Goal: Information Seeking & Learning: Learn about a topic

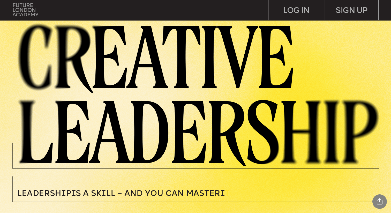
click at [27, 6] on img at bounding box center [26, 9] width 26 height 13
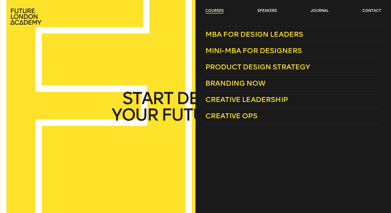
click at [219, 11] on link "courses" at bounding box center [214, 10] width 18 height 5
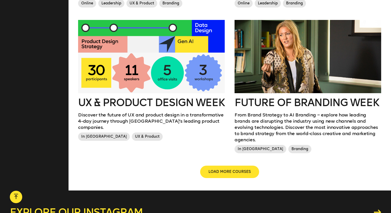
scroll to position [583, 0]
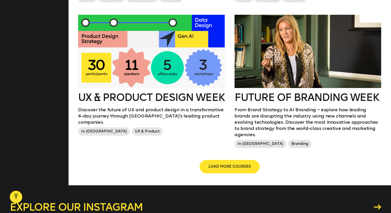
click at [229, 164] on span "LOAD MORE COURSES" at bounding box center [229, 166] width 42 height 5
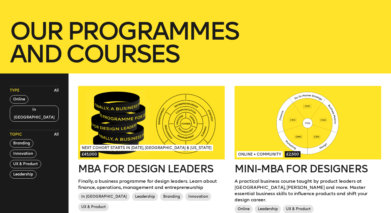
scroll to position [77, 0]
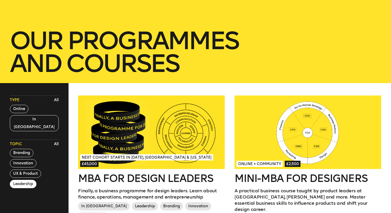
click at [26, 180] on button "Leadership" at bounding box center [23, 184] width 27 height 8
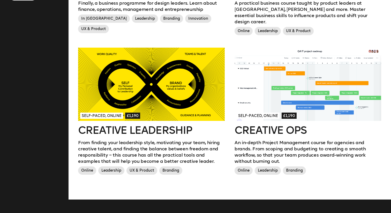
scroll to position [265, 0]
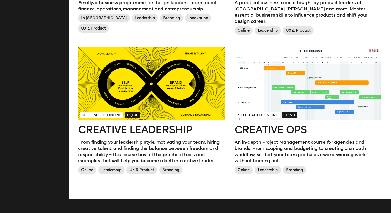
click at [151, 93] on div at bounding box center [151, 83] width 147 height 73
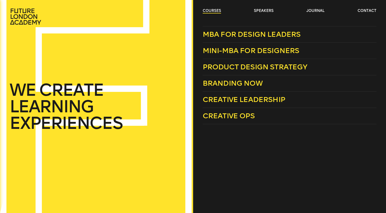
click at [211, 12] on link "courses" at bounding box center [212, 10] width 18 height 5
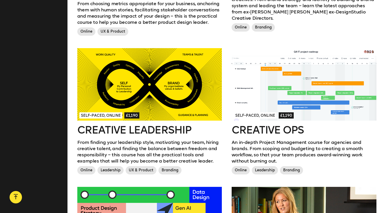
scroll to position [419, 0]
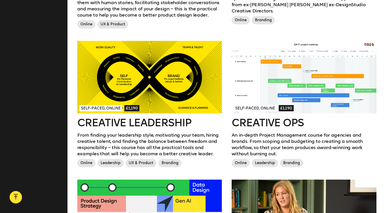
click at [312, 69] on div at bounding box center [304, 77] width 145 height 72
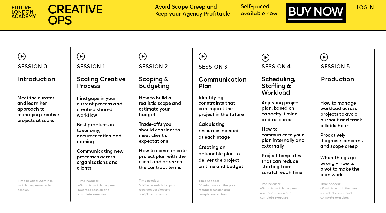
scroll to position [1550, 0]
